Goal: Task Accomplishment & Management: Manage account settings

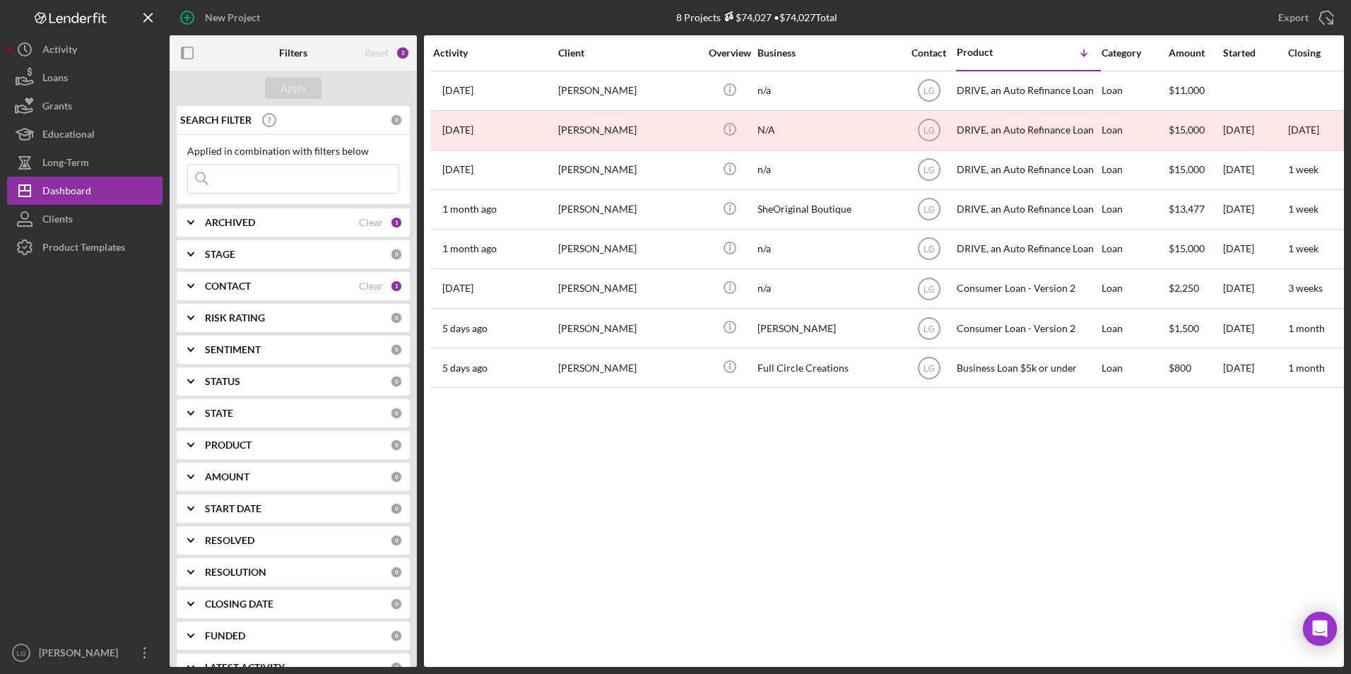
click at [230, 232] on div "ARCHIVED Clear 1" at bounding box center [304, 222] width 198 height 28
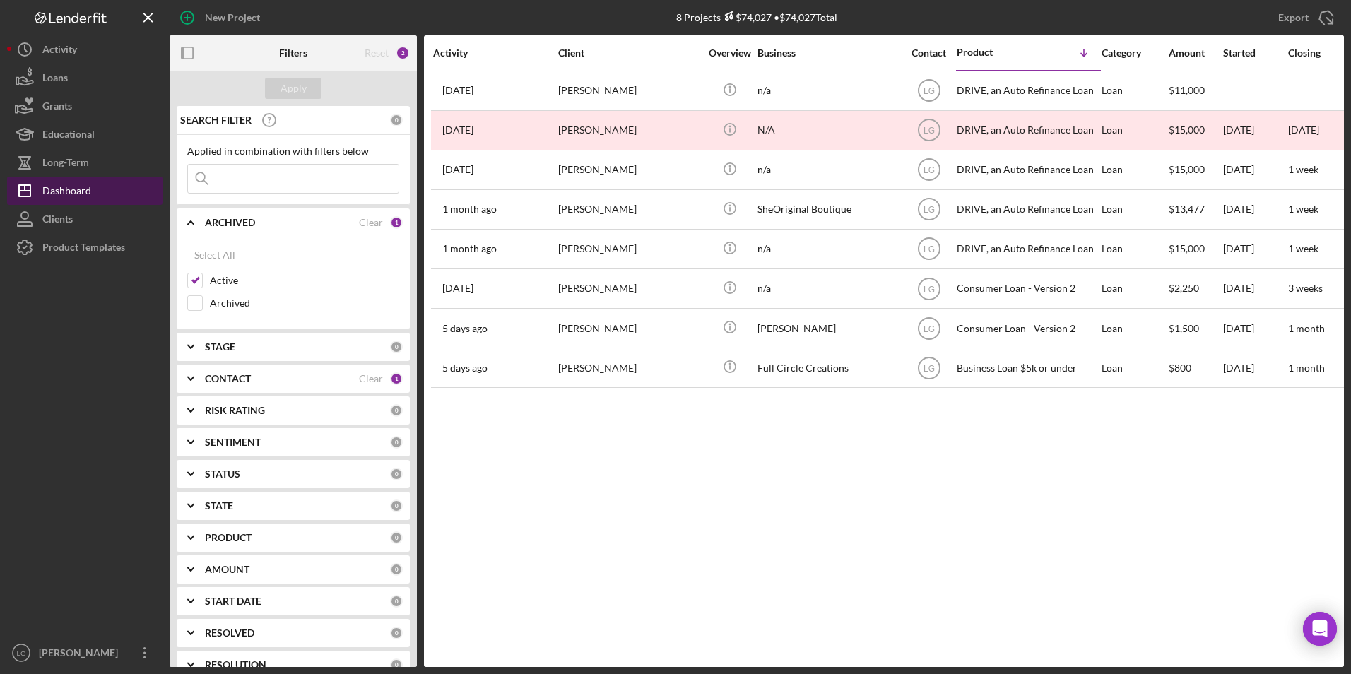
click at [75, 189] on div "Dashboard" at bounding box center [66, 193] width 49 height 32
click at [66, 163] on div "Long-Term" at bounding box center [65, 164] width 47 height 32
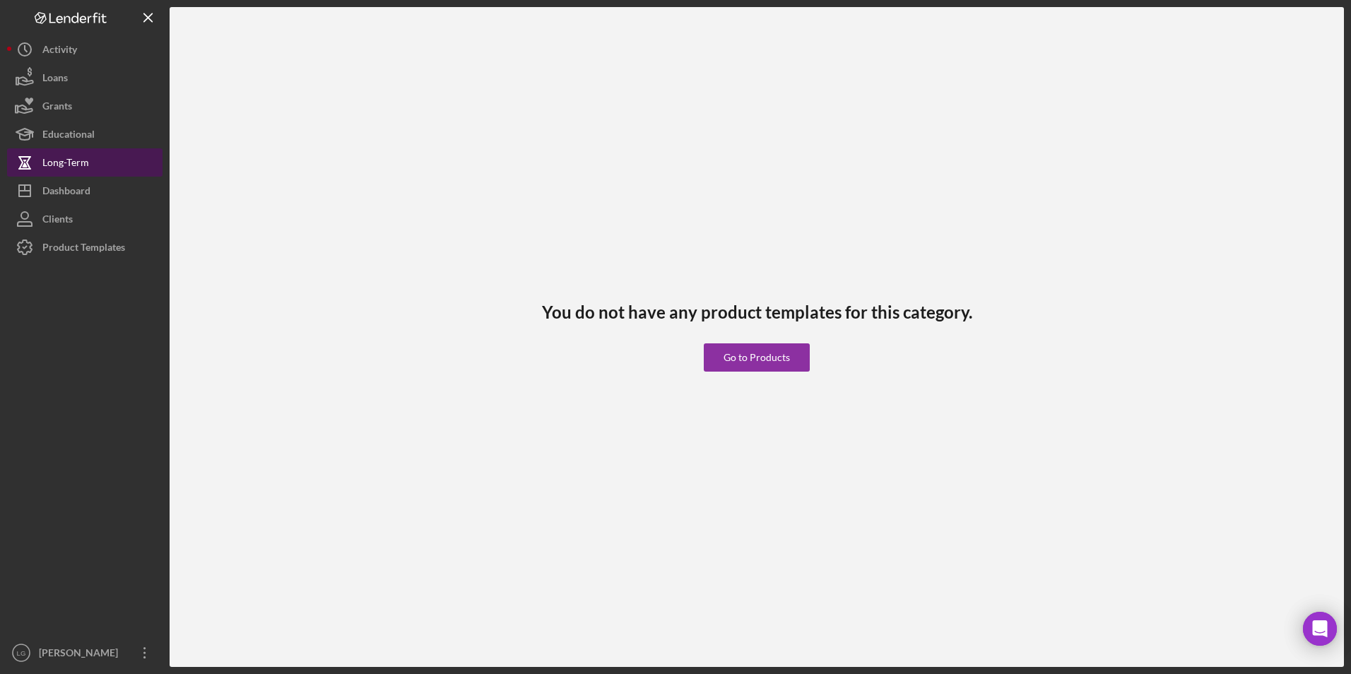
click at [64, 161] on div "Long-Term" at bounding box center [65, 164] width 47 height 32
drag, startPoint x: 69, startPoint y: 189, endPoint x: 133, endPoint y: 198, distance: 64.1
click at [70, 189] on div "Dashboard" at bounding box center [66, 193] width 48 height 32
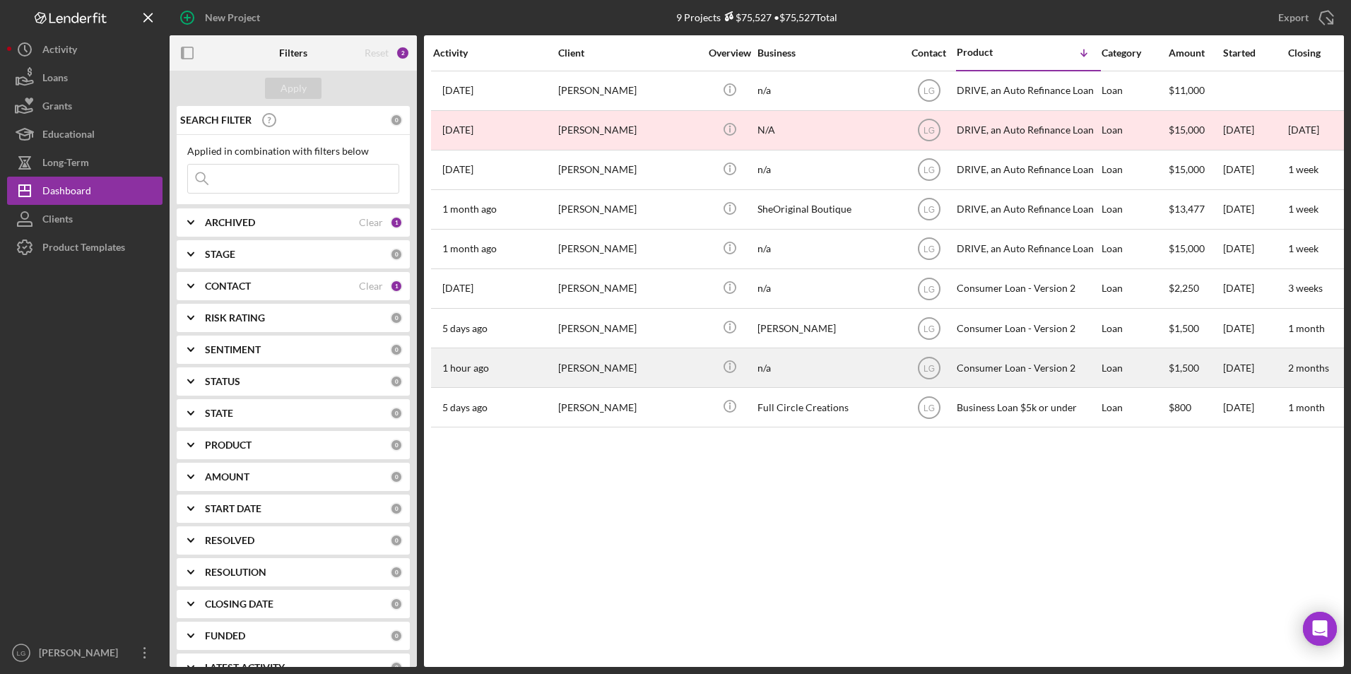
click at [662, 367] on div "[PERSON_NAME]" at bounding box center [628, 367] width 141 height 37
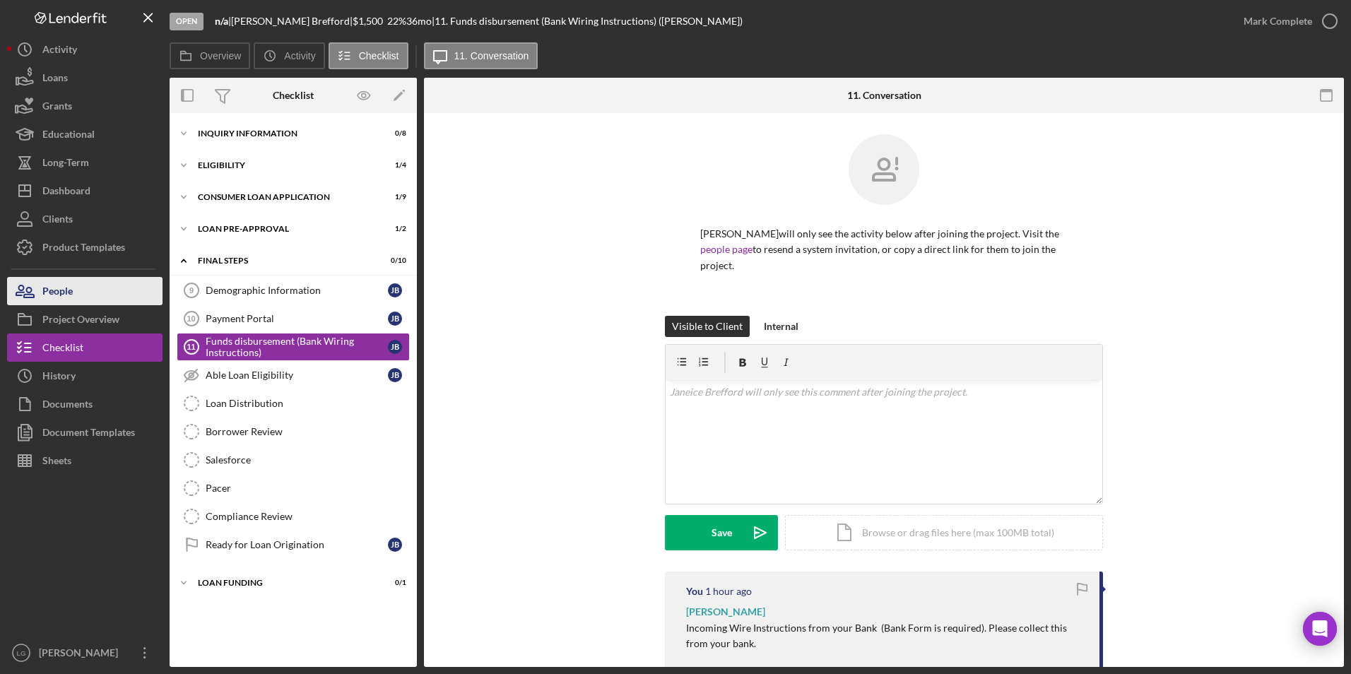
click at [77, 292] on button "People" at bounding box center [84, 291] width 155 height 28
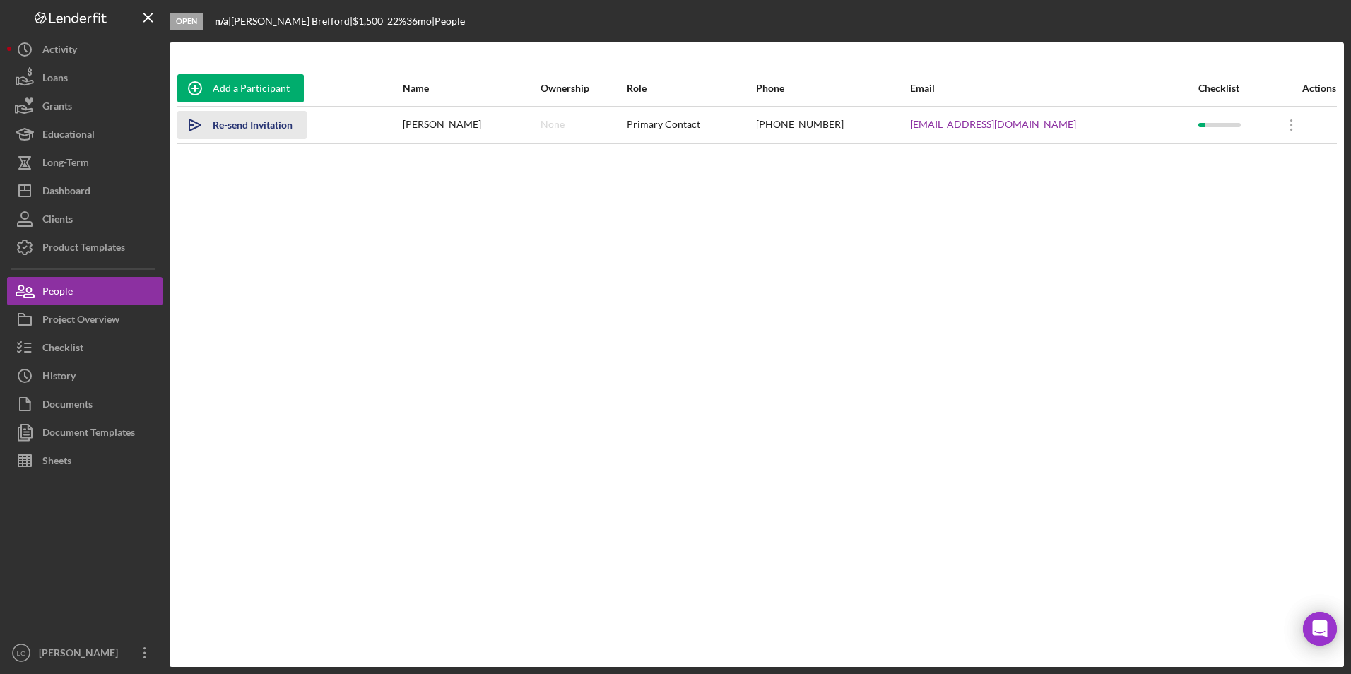
click at [227, 127] on div "Re-send Invitation" at bounding box center [253, 125] width 80 height 28
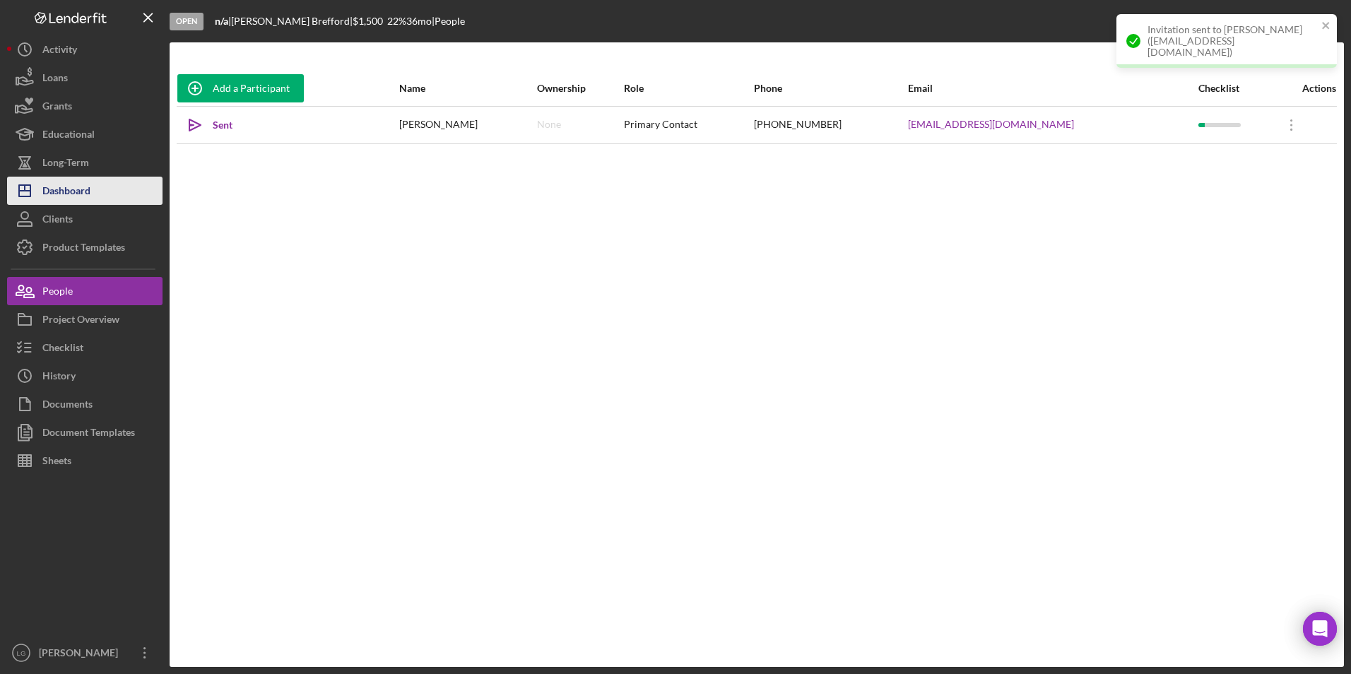
click at [57, 184] on div "Dashboard" at bounding box center [66, 193] width 48 height 32
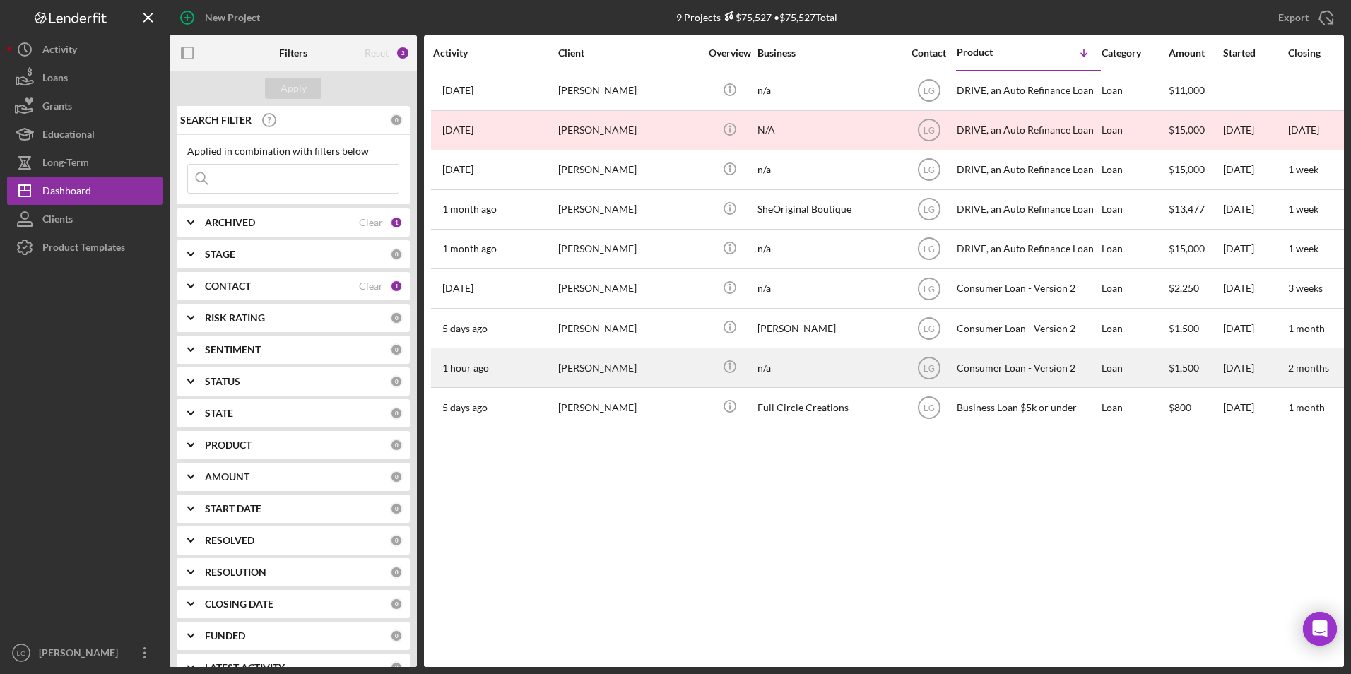
click at [607, 376] on div "[PERSON_NAME]" at bounding box center [628, 367] width 141 height 37
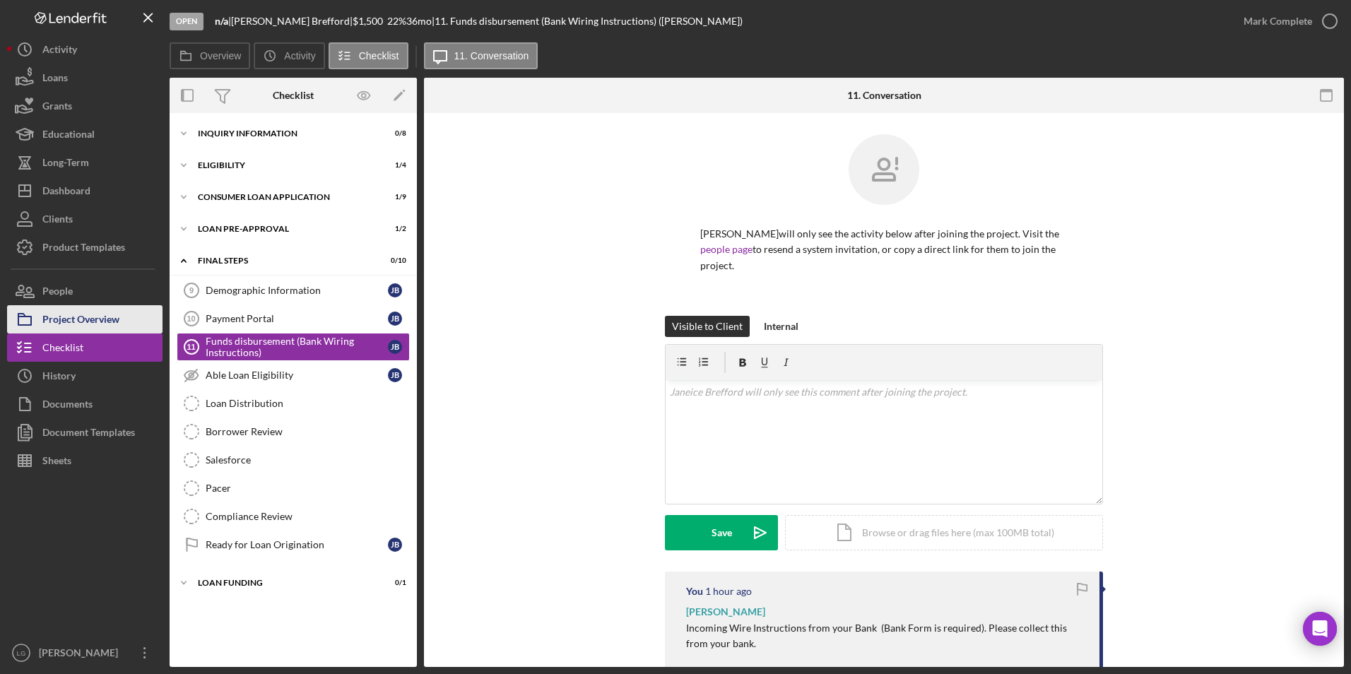
click at [97, 312] on div "Project Overview" at bounding box center [80, 321] width 77 height 32
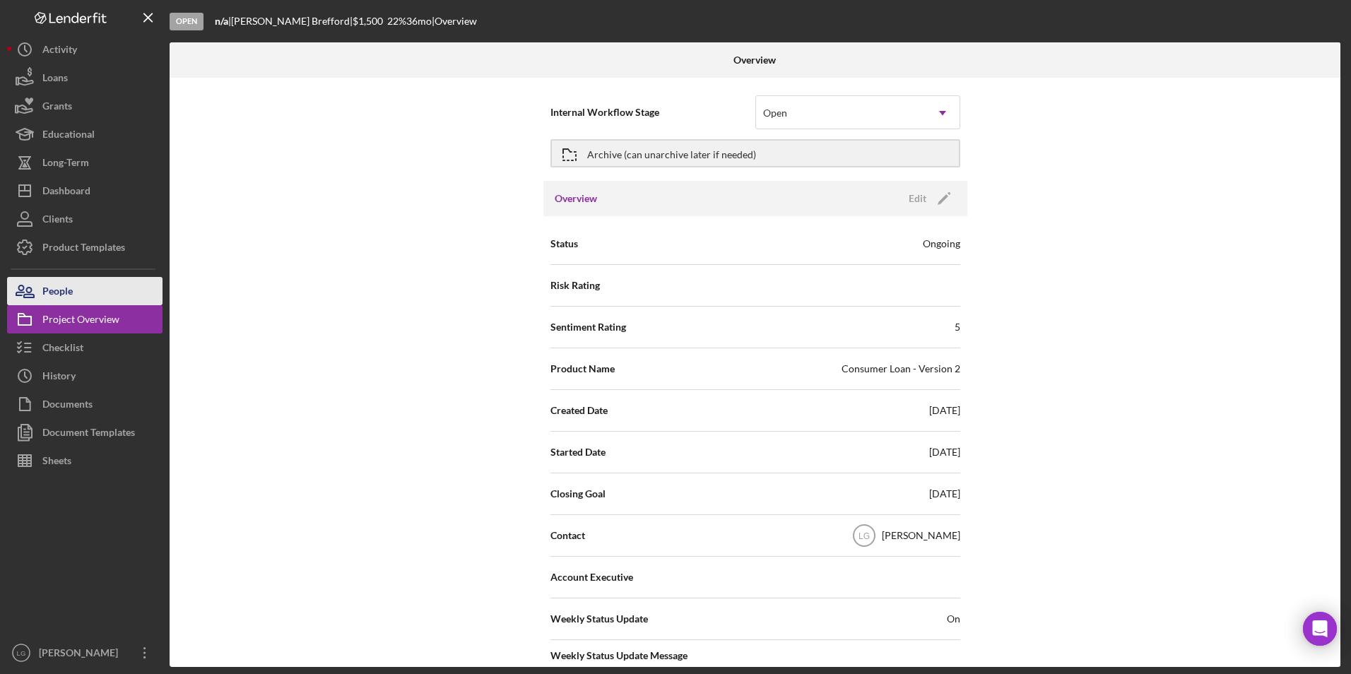
click at [77, 299] on button "People" at bounding box center [84, 291] width 155 height 28
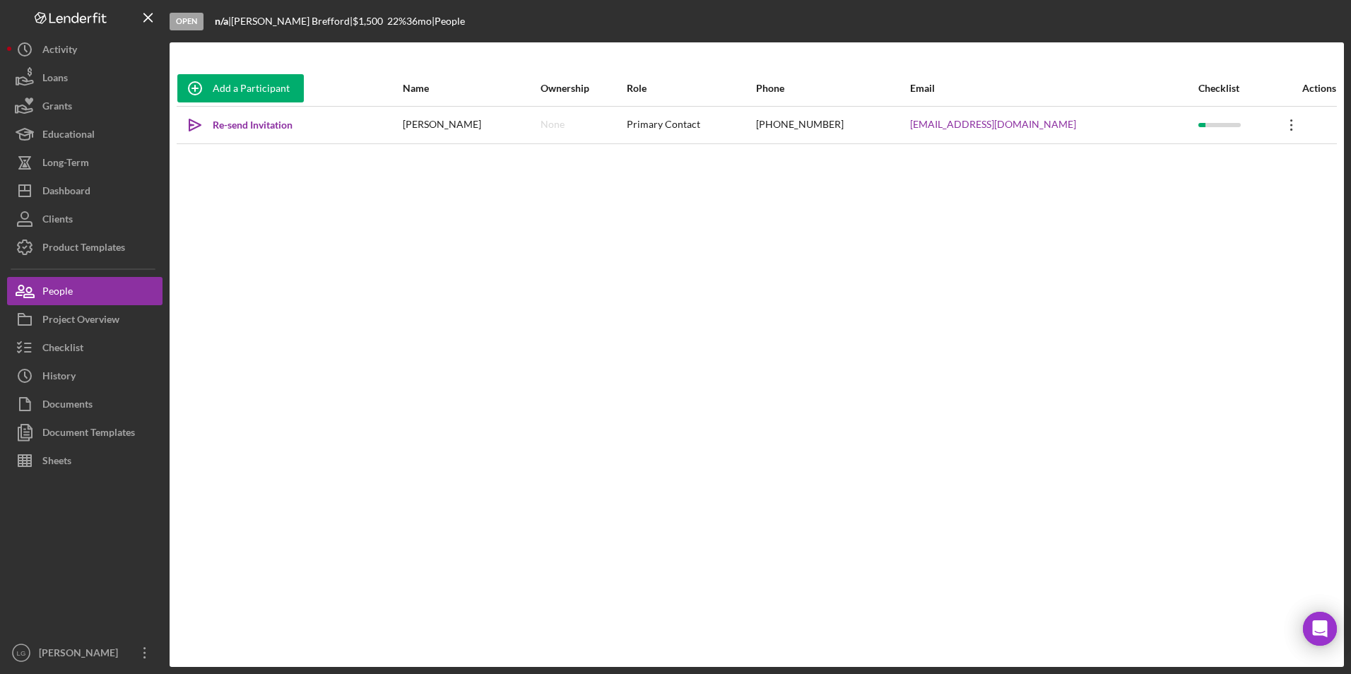
click at [888, 120] on icon "Icon/Overflow" at bounding box center [1291, 124] width 35 height 35
click at [888, 162] on div "Icon/Edit Edit" at bounding box center [1219, 162] width 155 height 29
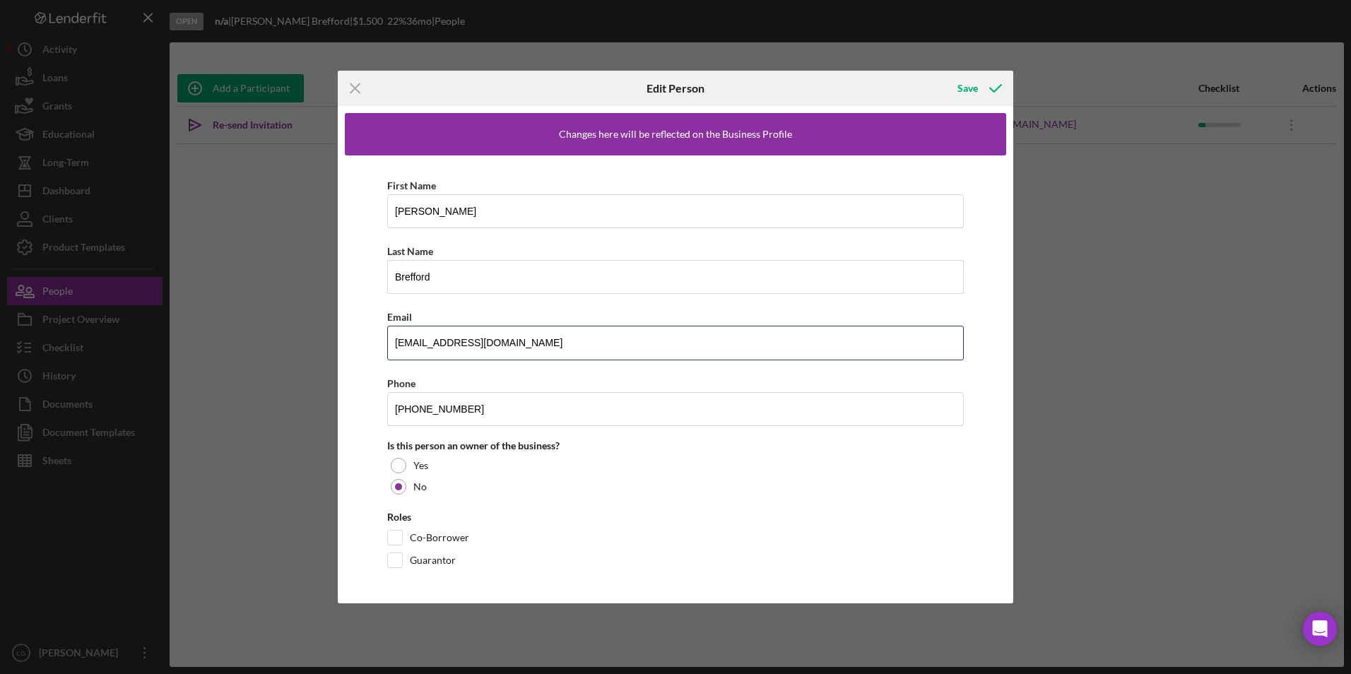
drag, startPoint x: 538, startPoint y: 344, endPoint x: 326, endPoint y: 342, distance: 212.6
click at [326, 342] on div "Icon/Menu Close Edit Person Save Changes here will be reflected on the Business…" at bounding box center [675, 337] width 1351 height 674
paste input "[EMAIL_ADDRESS][DOMAIN_NAME]"
type input "[EMAIL_ADDRESS][DOMAIN_NAME]"
click at [888, 97] on div "Save" at bounding box center [967, 88] width 20 height 28
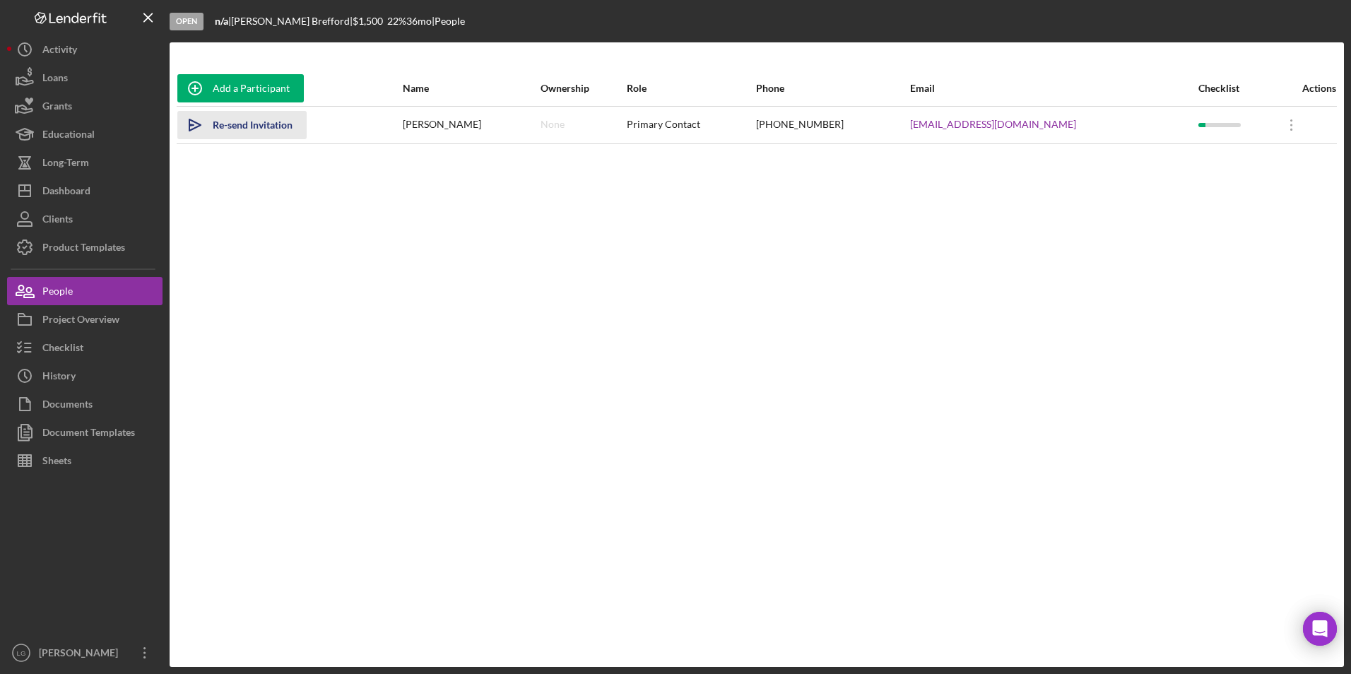
click at [249, 130] on div "Re-send Invitation" at bounding box center [253, 125] width 80 height 28
